Goal: Information Seeking & Learning: Learn about a topic

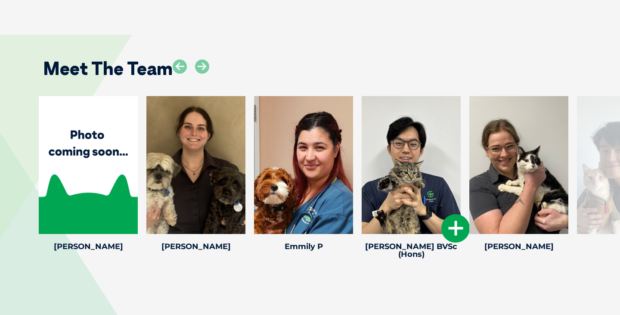
scroll to position [1773, 0]
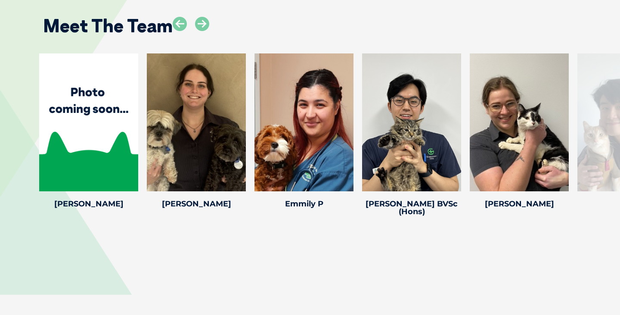
click at [609, 122] on div at bounding box center [626, 122] width 99 height 138
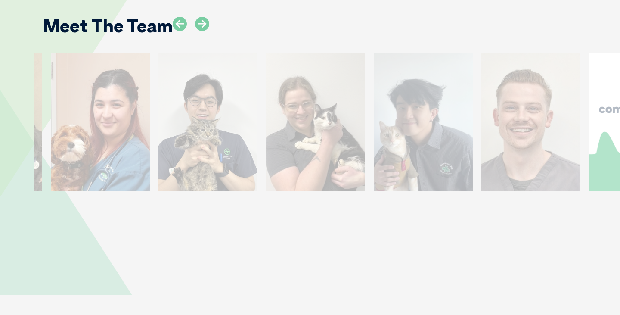
drag, startPoint x: 580, startPoint y: 101, endPoint x: 377, endPoint y: 100, distance: 203.2
click at [377, 100] on div at bounding box center [423, 122] width 99 height 138
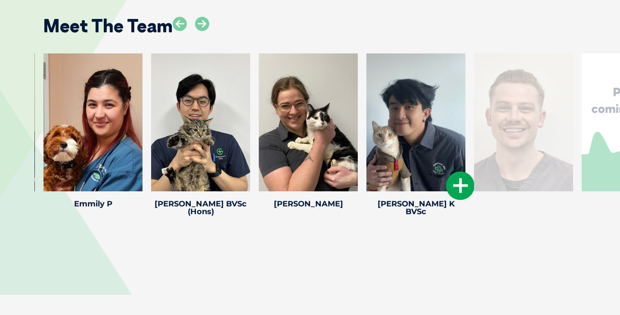
drag, startPoint x: 498, startPoint y: 105, endPoint x: 240, endPoint y: 111, distance: 258.8
click at [366, 111] on div at bounding box center [415, 122] width 99 height 138
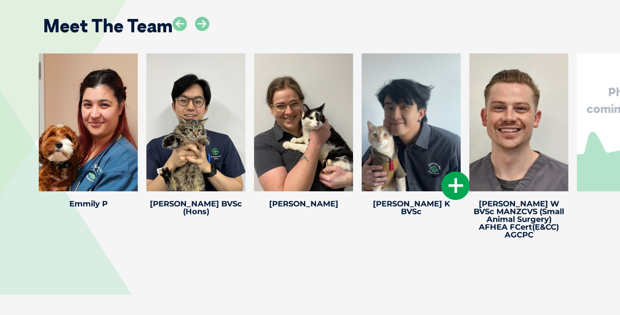
click at [371, 98] on div at bounding box center [411, 122] width 99 height 138
click at [395, 94] on div at bounding box center [411, 122] width 99 height 138
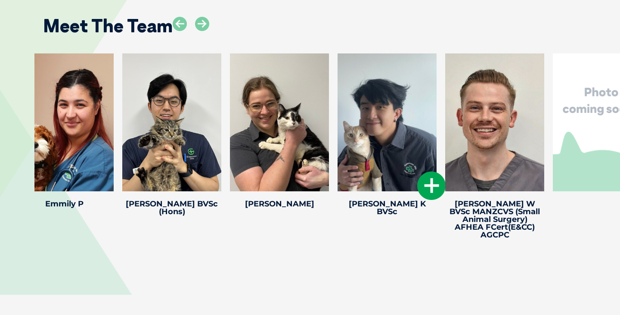
drag, startPoint x: 445, startPoint y: 114, endPoint x: 215, endPoint y: 118, distance: 229.5
click at [337, 118] on div at bounding box center [386, 122] width 99 height 138
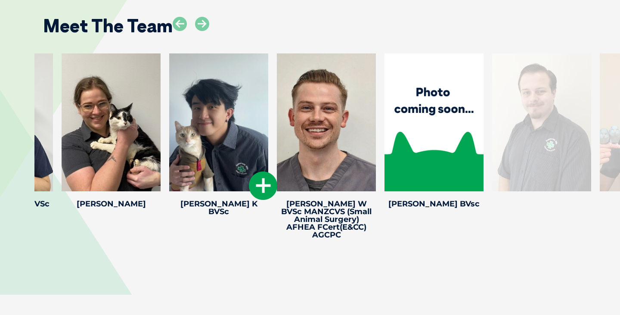
drag, startPoint x: 266, startPoint y: 86, endPoint x: 91, endPoint y: 85, distance: 174.3
click at [169, 86] on div at bounding box center [218, 122] width 99 height 138
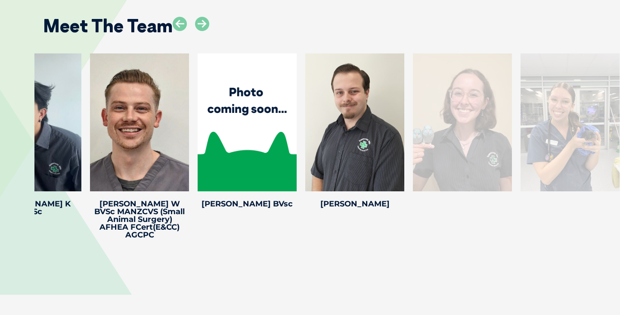
drag, startPoint x: 258, startPoint y: 94, endPoint x: 6, endPoint y: 94, distance: 252.7
click at [7, 94] on div "[PERSON_NAME] M Veterinary [PERSON_NAME] joined Greencross in [DATE]. She has c…" at bounding box center [310, 147] width 620 height 189
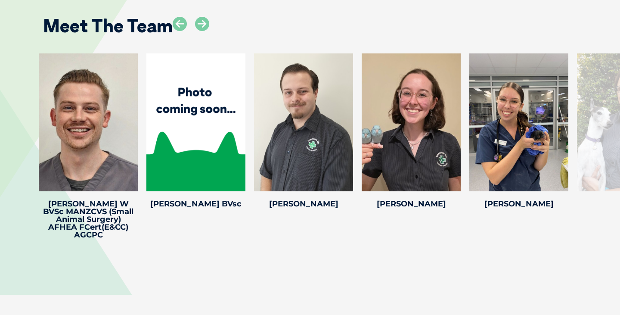
drag, startPoint x: 291, startPoint y: 90, endPoint x: 1, endPoint y: 92, distance: 289.7
click at [0, 92] on div "[PERSON_NAME] M Veterinary [PERSON_NAME] joined Greencross in [DATE]. She has c…" at bounding box center [310, 147] width 620 height 189
drag, startPoint x: 322, startPoint y: 80, endPoint x: 0, endPoint y: 80, distance: 322.0
click at [0, 80] on div "[PERSON_NAME] M Veterinary [PERSON_NAME] joined Greencross in [DATE]. She has c…" at bounding box center [310, 147] width 620 height 189
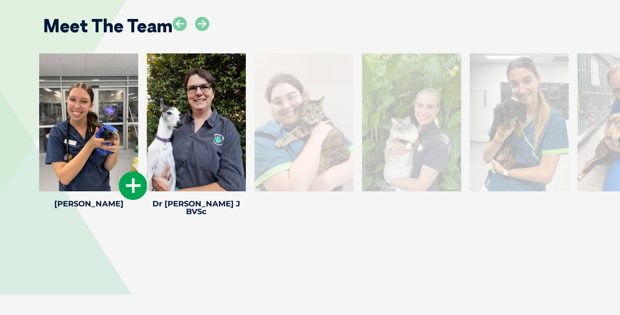
drag, startPoint x: 368, startPoint y: 102, endPoint x: 44, endPoint y: 102, distance: 323.7
click at [44, 102] on div at bounding box center [88, 122] width 99 height 138
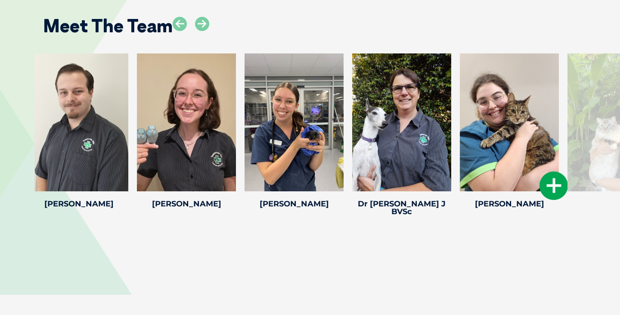
drag, startPoint x: 478, startPoint y: 97, endPoint x: 160, endPoint y: 94, distance: 318.6
click at [460, 94] on div at bounding box center [509, 122] width 99 height 138
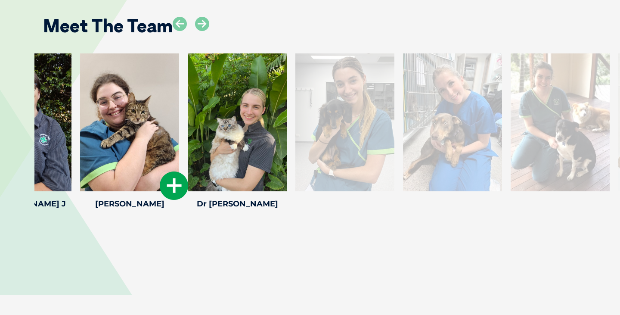
drag, startPoint x: 406, startPoint y: 102, endPoint x: 124, endPoint y: 97, distance: 282.0
click at [124, 97] on div at bounding box center [129, 122] width 99 height 138
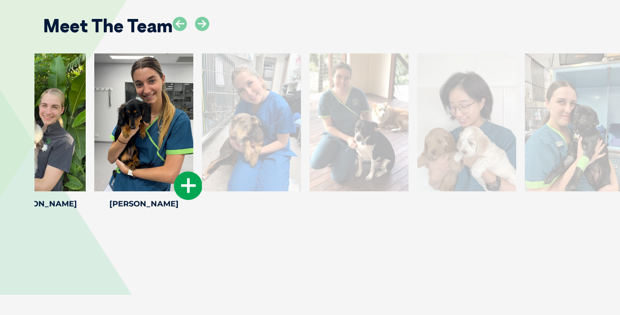
drag, startPoint x: 474, startPoint y: 112, endPoint x: 90, endPoint y: 105, distance: 384.0
click at [94, 105] on div at bounding box center [143, 122] width 99 height 138
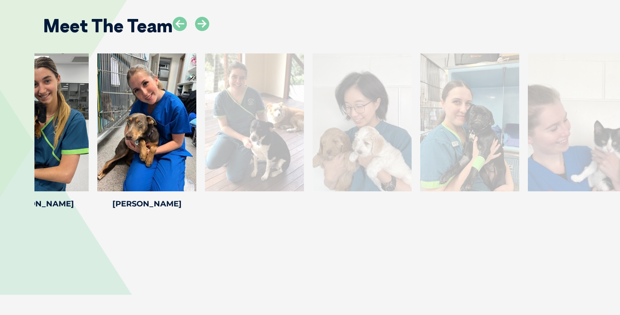
drag, startPoint x: 573, startPoint y: 107, endPoint x: 137, endPoint y: 62, distance: 438.0
click at [201, 62] on div "[PERSON_NAME] [PERSON_NAME] Veterinary [PERSON_NAME] joined Greencross in [DATE…" at bounding box center [255, 132] width 108 height 158
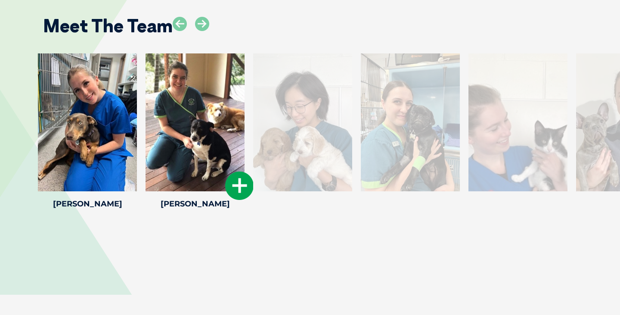
drag, startPoint x: 536, startPoint y: 87, endPoint x: 214, endPoint y: 80, distance: 322.5
click at [213, 80] on div at bounding box center [194, 122] width 99 height 138
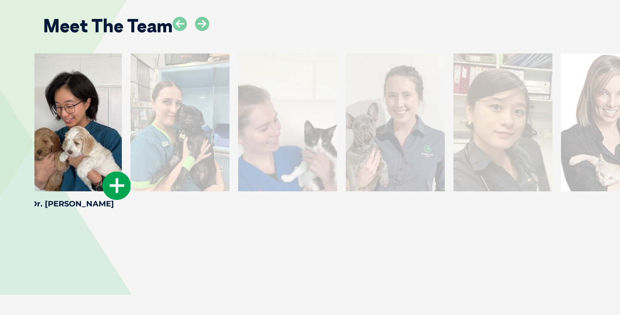
drag, startPoint x: 487, startPoint y: 105, endPoint x: 42, endPoint y: 102, distance: 445.5
click at [42, 102] on div at bounding box center [72, 122] width 99 height 138
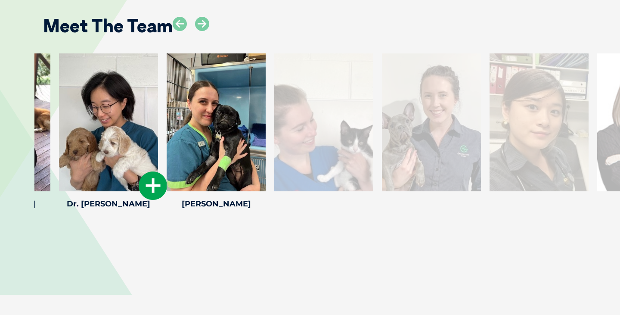
drag, startPoint x: 380, startPoint y: 114, endPoint x: 77, endPoint y: 116, distance: 302.6
click at [77, 116] on div at bounding box center [108, 122] width 99 height 138
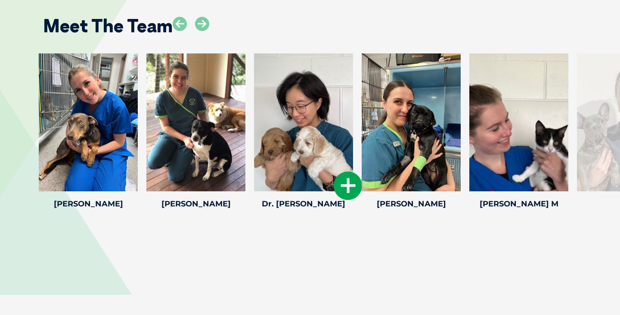
click at [303, 92] on div at bounding box center [303, 122] width 99 height 138
click at [342, 171] on icon at bounding box center [348, 185] width 28 height 28
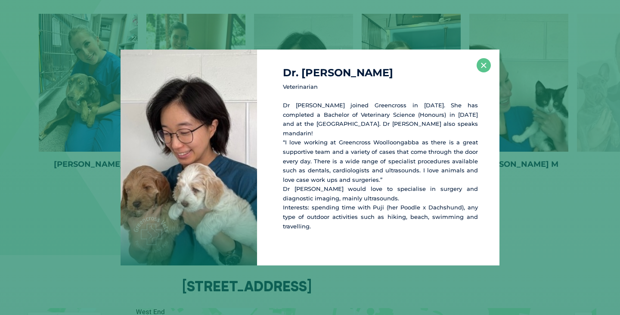
scroll to position [1814, 0]
click at [485, 72] on button "×" at bounding box center [484, 65] width 14 height 14
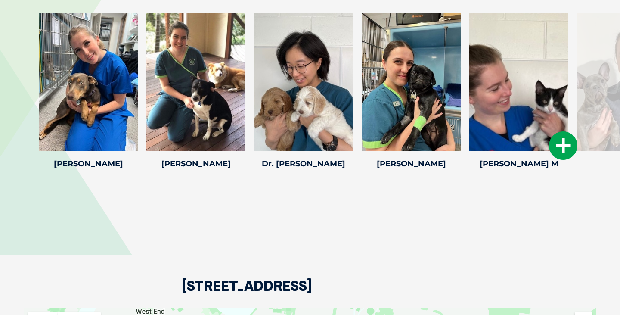
drag, startPoint x: 467, startPoint y: 53, endPoint x: 242, endPoint y: 50, distance: 225.2
click at [465, 50] on div "[PERSON_NAME] M Veterinary [PERSON_NAME] joined Greencross in [DATE]. She has c…" at bounding box center [519, 92] width 108 height 158
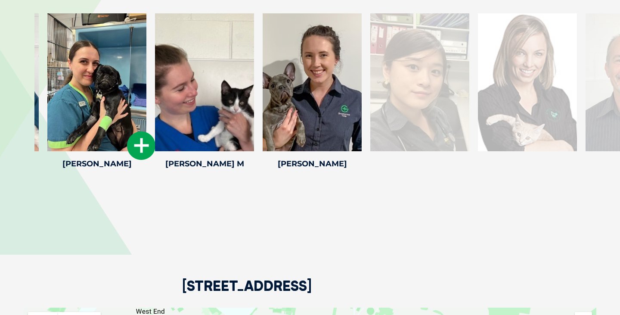
drag, startPoint x: 336, startPoint y: 50, endPoint x: 130, endPoint y: 50, distance: 206.6
click at [130, 50] on div at bounding box center [96, 82] width 99 height 138
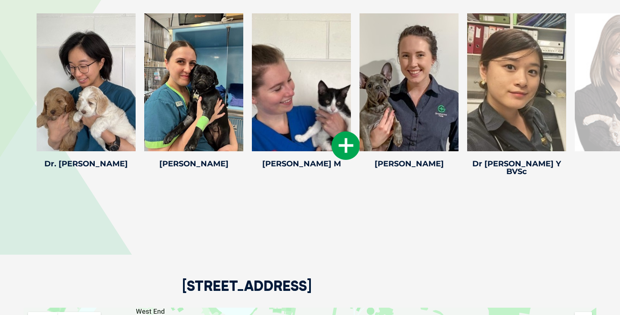
drag, startPoint x: 343, startPoint y: 54, endPoint x: 158, endPoint y: 59, distance: 185.6
click at [252, 59] on div at bounding box center [301, 82] width 99 height 138
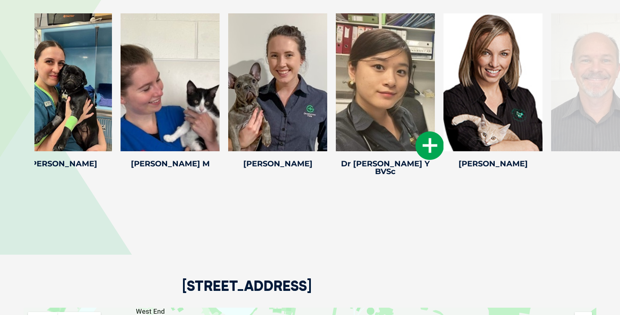
drag, startPoint x: 370, startPoint y: 43, endPoint x: 93, endPoint y: 65, distance: 278.1
click at [336, 65] on div at bounding box center [385, 82] width 99 height 138
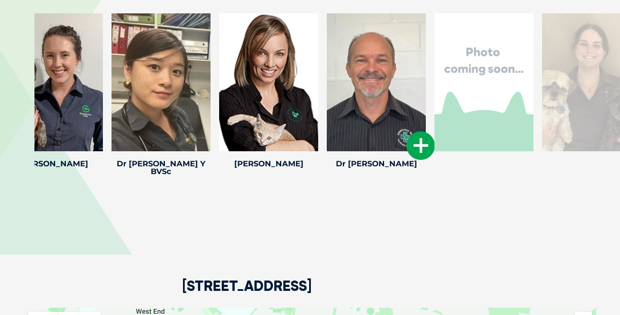
drag, startPoint x: 516, startPoint y: 58, endPoint x: 267, endPoint y: 58, distance: 248.4
click at [327, 58] on div at bounding box center [376, 82] width 99 height 138
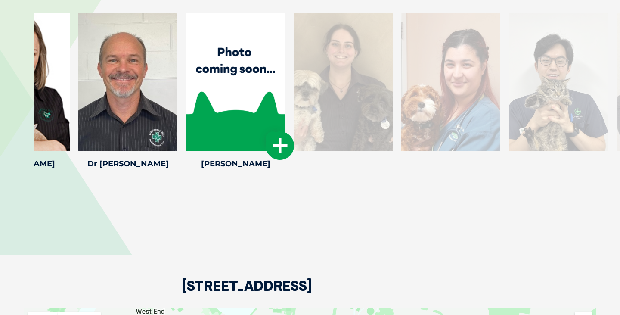
drag, startPoint x: 508, startPoint y: 58, endPoint x: 226, endPoint y: 57, distance: 282.8
click at [225, 58] on div at bounding box center [235, 82] width 99 height 138
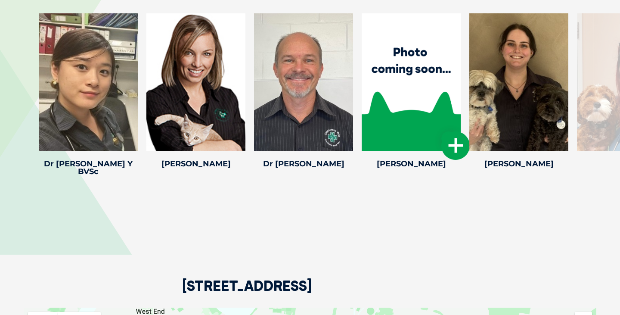
scroll to position [1761, 0]
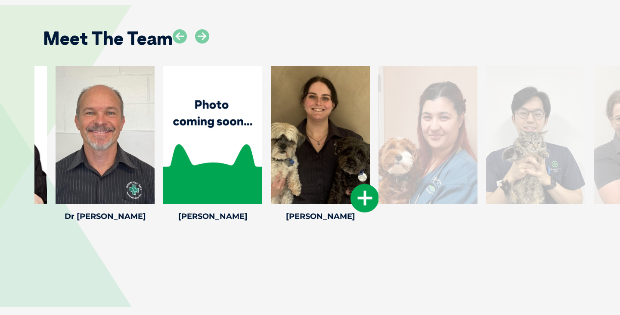
drag, startPoint x: 496, startPoint y: 91, endPoint x: 305, endPoint y: 91, distance: 190.7
click at [305, 91] on div at bounding box center [320, 135] width 99 height 138
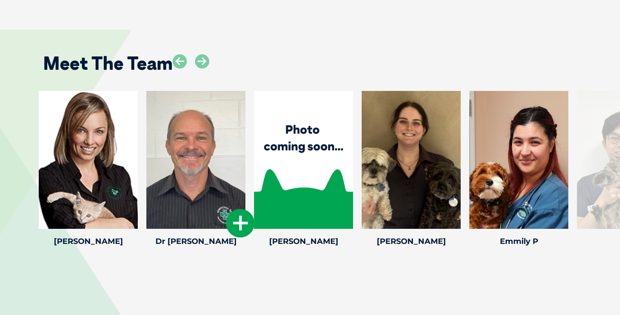
scroll to position [1719, 0]
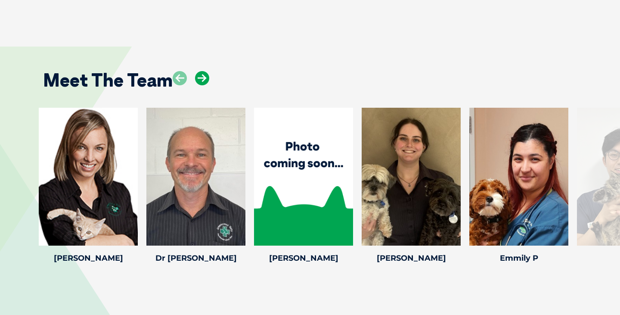
click at [194, 71] on div at bounding box center [191, 85] width 37 height 28
click at [200, 71] on icon at bounding box center [202, 78] width 14 height 14
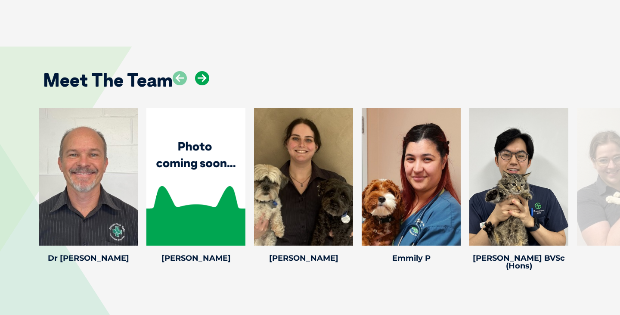
click at [200, 71] on icon at bounding box center [202, 78] width 14 height 14
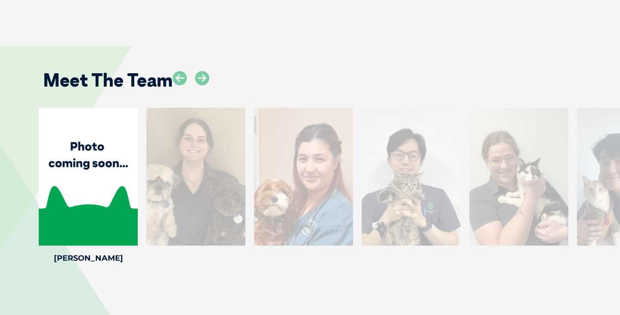
click at [419, 139] on div at bounding box center [411, 177] width 99 height 138
click at [385, 148] on div at bounding box center [411, 177] width 99 height 138
click at [206, 71] on icon at bounding box center [202, 78] width 14 height 14
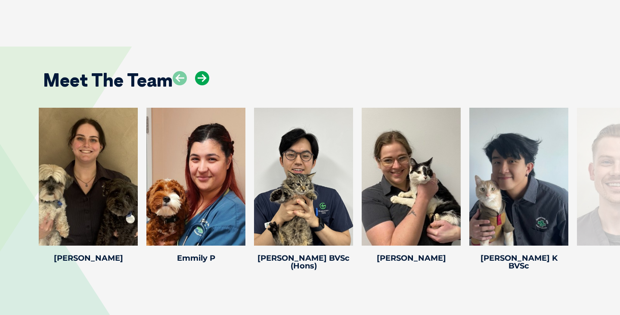
click at [206, 71] on icon at bounding box center [202, 78] width 14 height 14
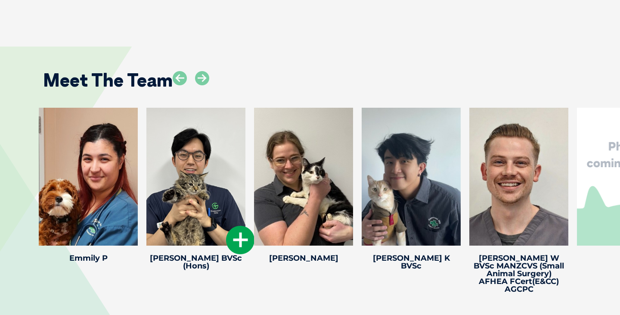
click at [184, 132] on div at bounding box center [195, 177] width 99 height 138
click at [235, 226] on icon at bounding box center [240, 240] width 28 height 28
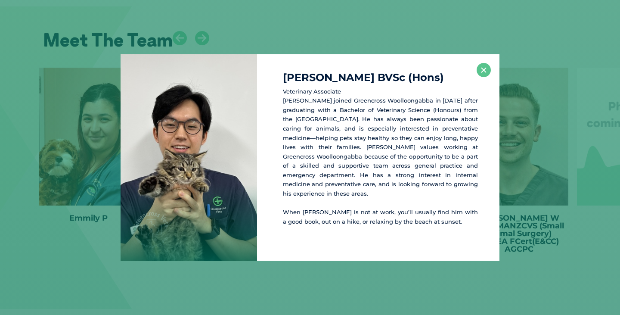
scroll to position [1760, 0]
click at [482, 71] on button "×" at bounding box center [484, 70] width 14 height 14
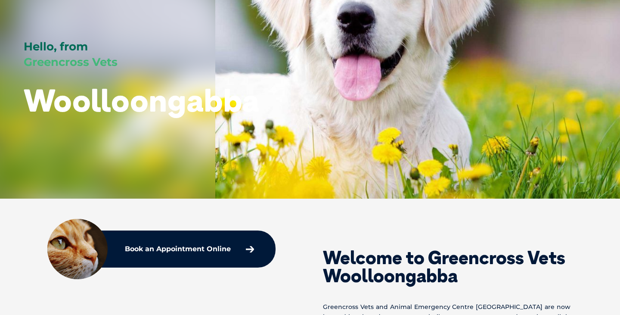
scroll to position [0, 0]
